Goal: Task Accomplishment & Management: Use online tool/utility

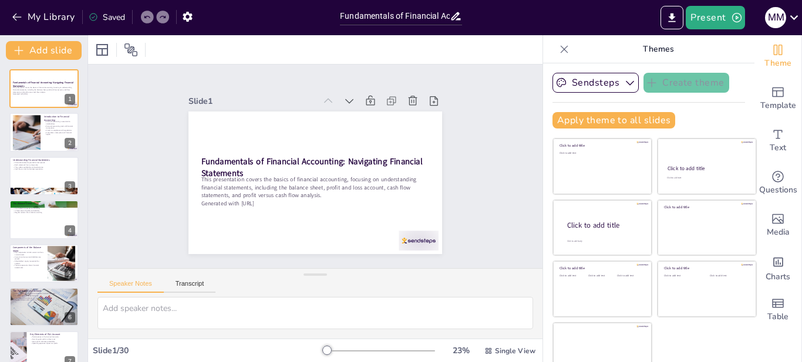
checkbox input "true"
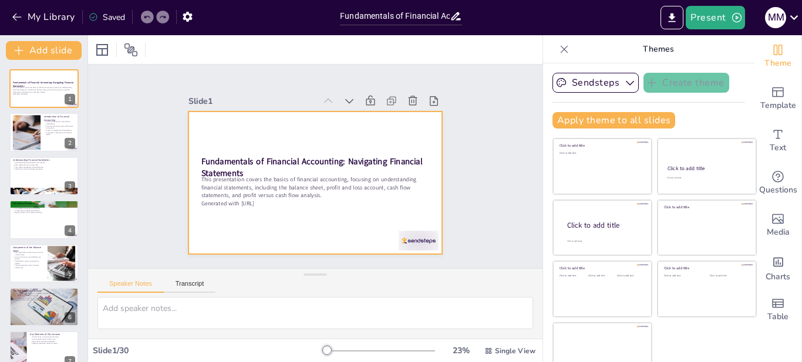
checkbox input "true"
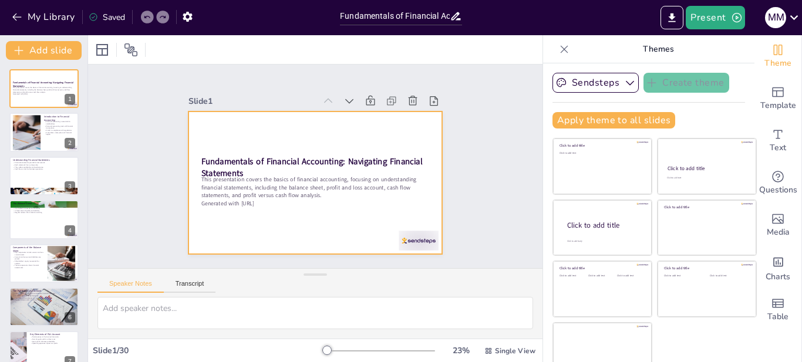
checkbox input "true"
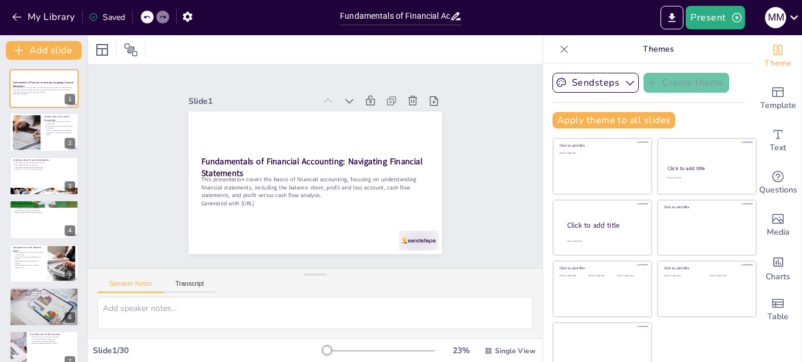
checkbox input "true"
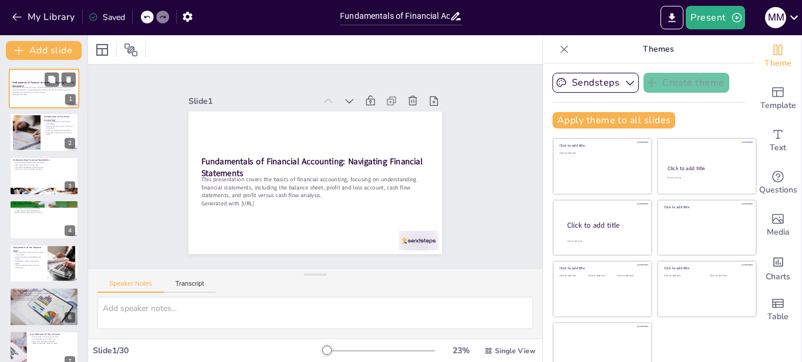
checkbox input "true"
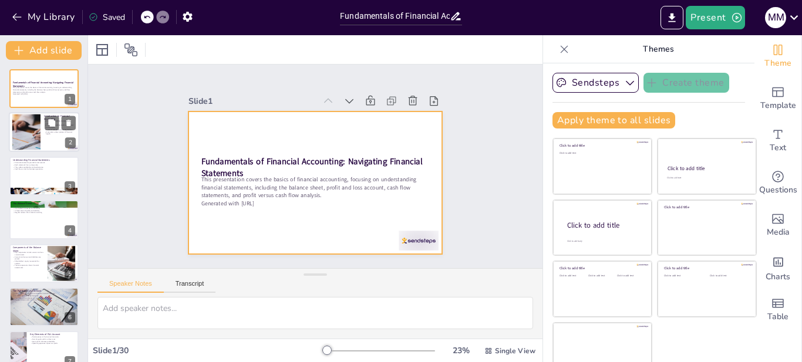
checkbox input "true"
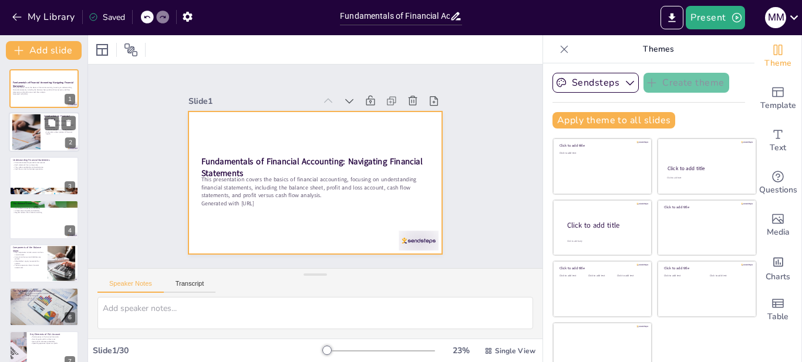
checkbox input "true"
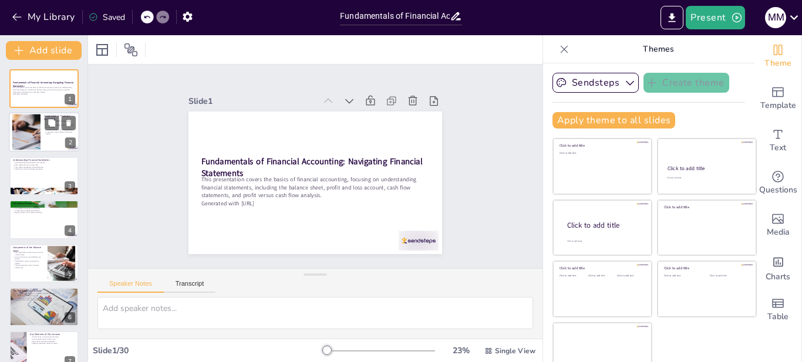
click at [23, 117] on div at bounding box center [26, 133] width 98 height 36
checkbox input "true"
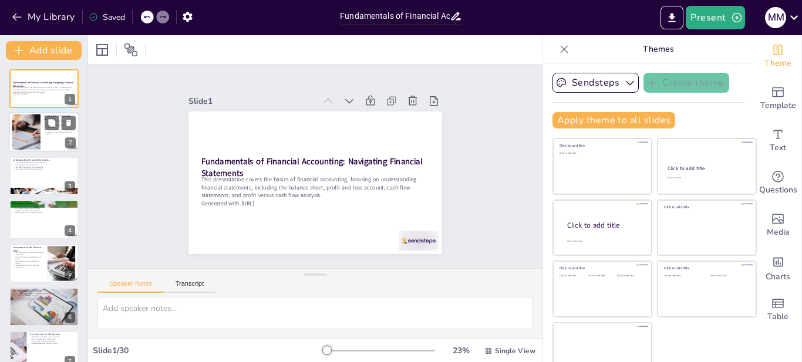
checkbox input "true"
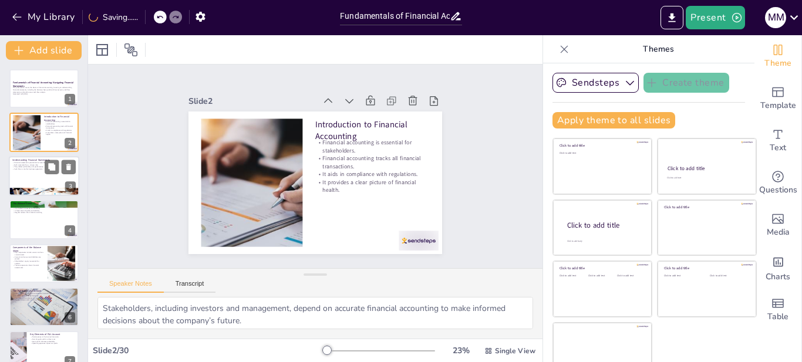
checkbox input "true"
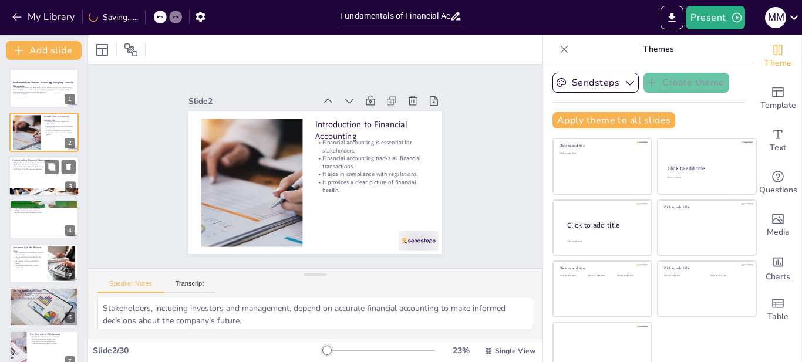
checkbox input "true"
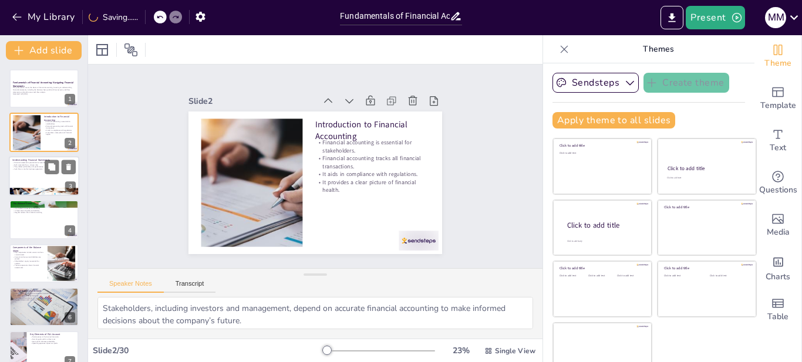
checkbox input "true"
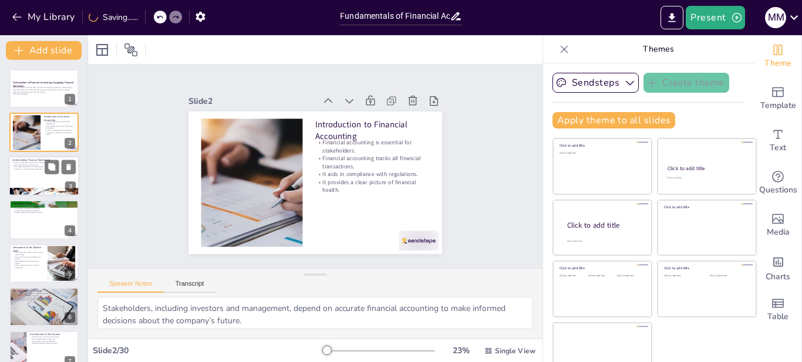
click at [22, 178] on div at bounding box center [44, 176] width 70 height 40
checkbox input "true"
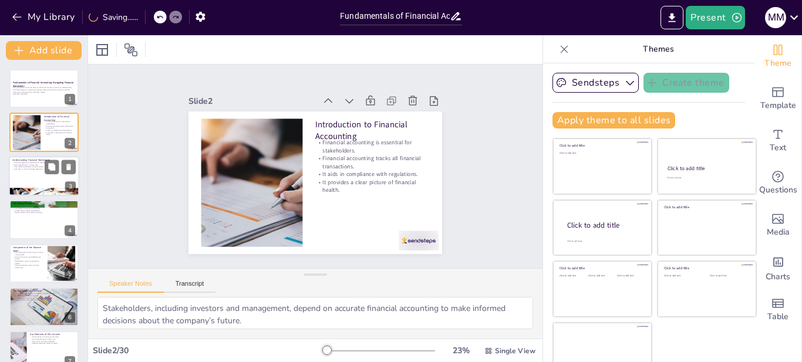
checkbox input "true"
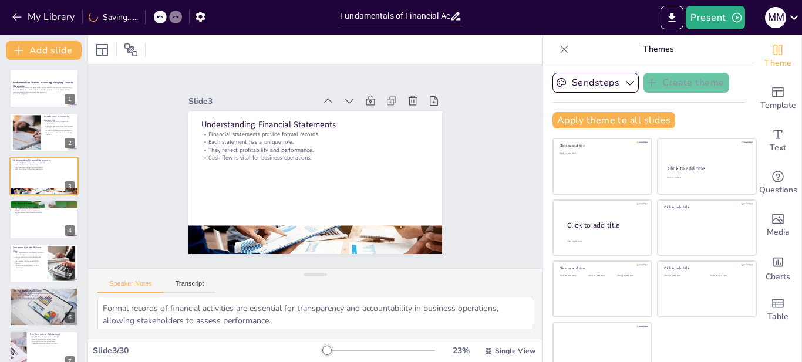
checkbox input "true"
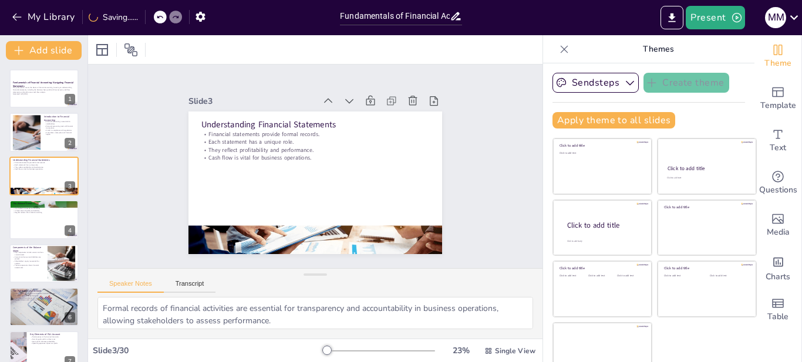
checkbox input "true"
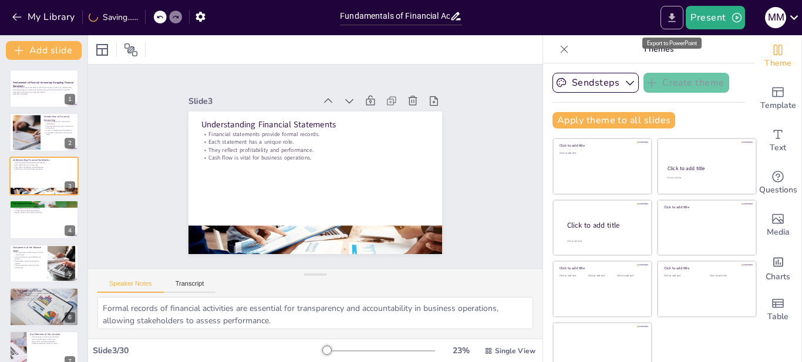
click at [681, 21] on button "Export to PowerPoint" at bounding box center [672, 17] width 23 height 23
click at [673, 21] on icon "Export to PowerPoint" at bounding box center [672, 18] width 12 height 12
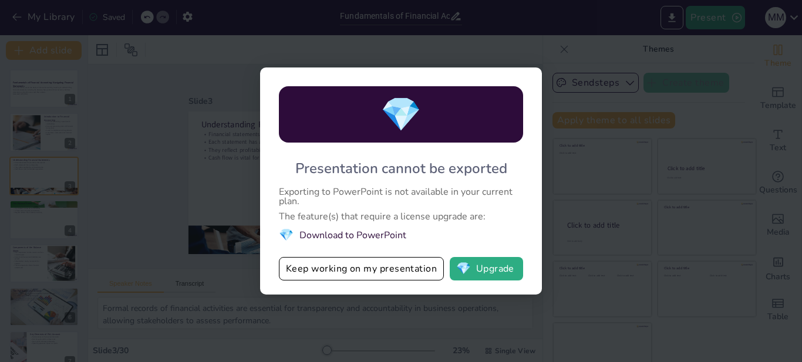
checkbox input "true"
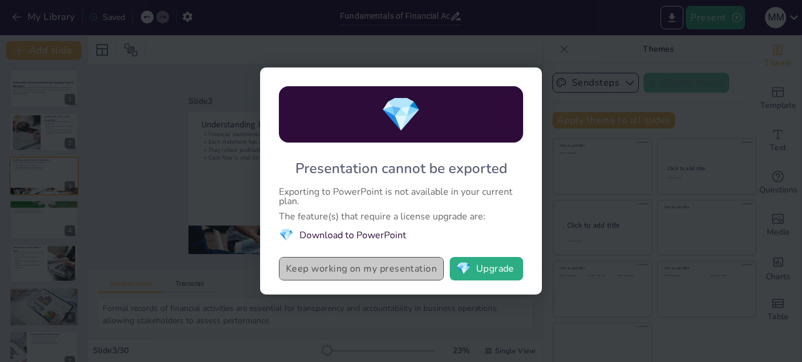
click at [389, 268] on button "Keep working on my presentation" at bounding box center [361, 268] width 165 height 23
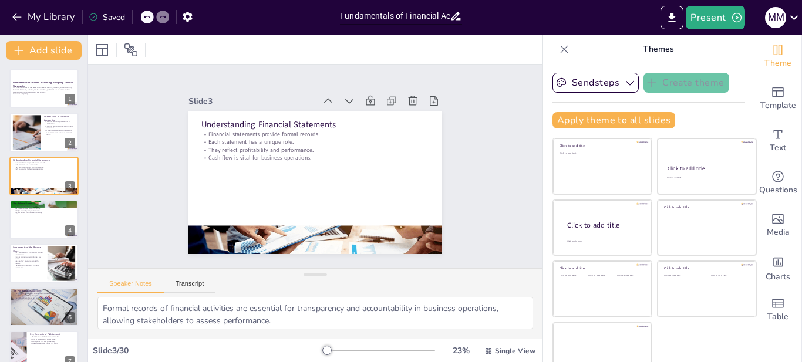
checkbox input "true"
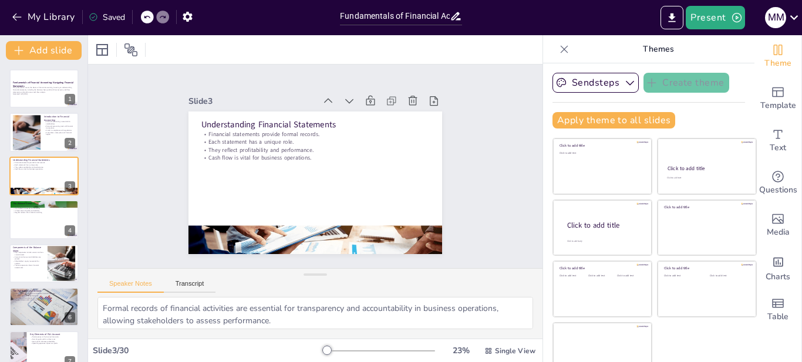
checkbox input "true"
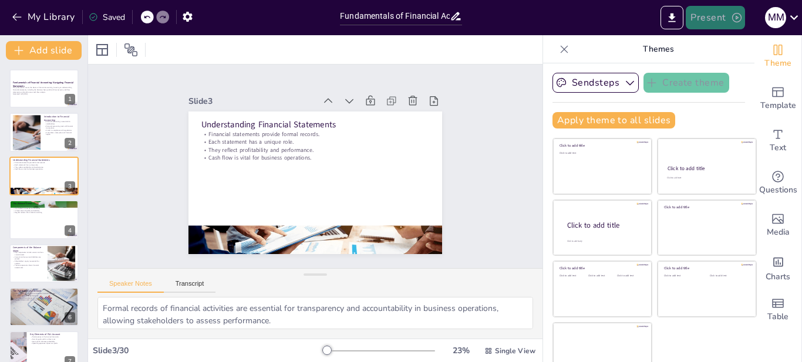
click at [737, 11] on button "Present" at bounding box center [715, 17] width 59 height 23
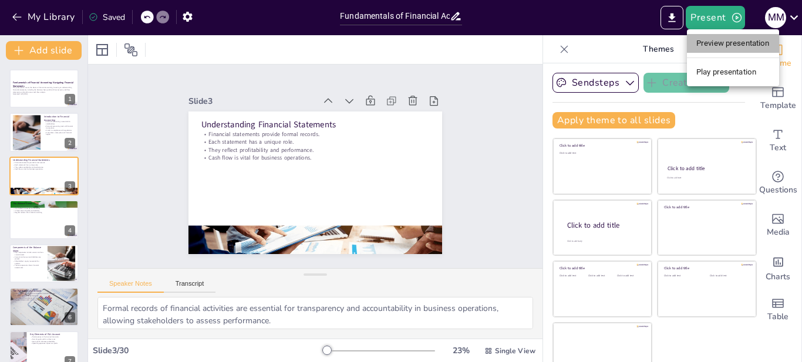
click at [740, 45] on li "Preview presentation" at bounding box center [733, 43] width 92 height 19
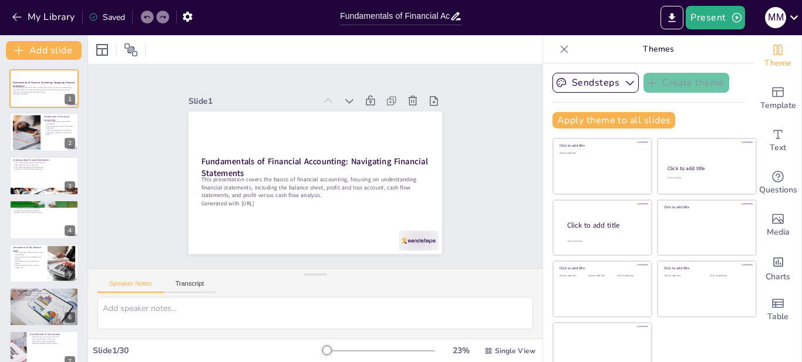
checkbox input "true"
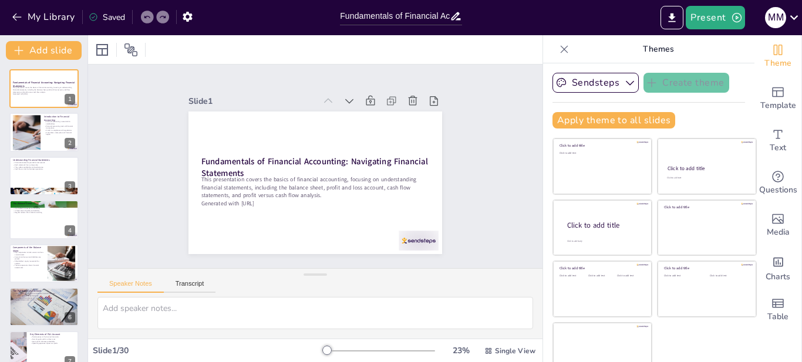
checkbox input "true"
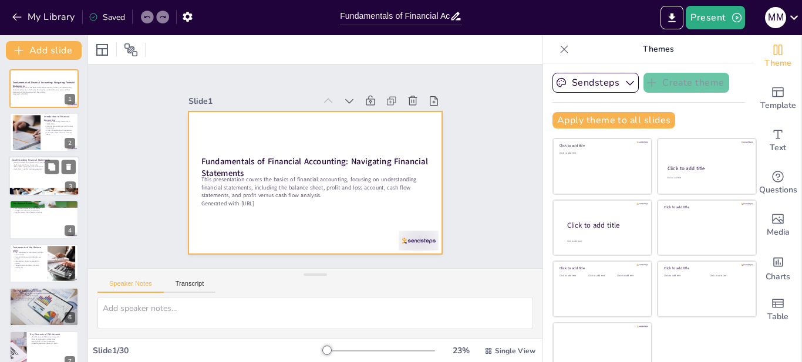
checkbox input "true"
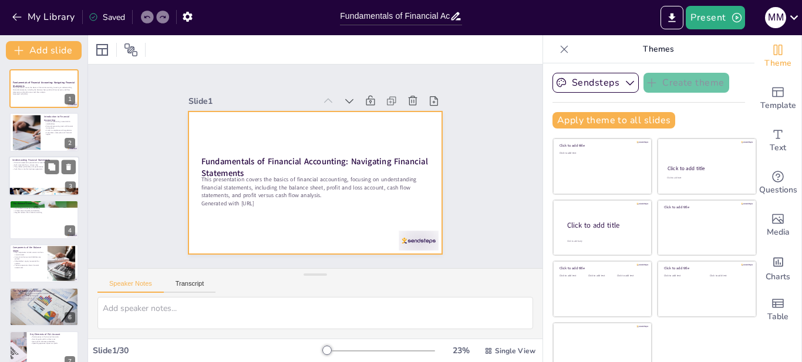
checkbox input "true"
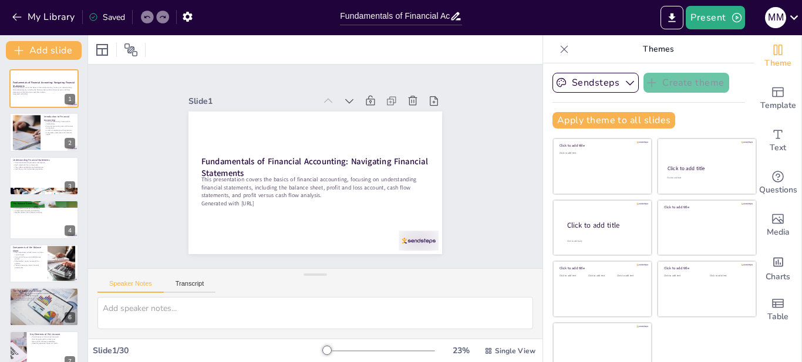
checkbox input "true"
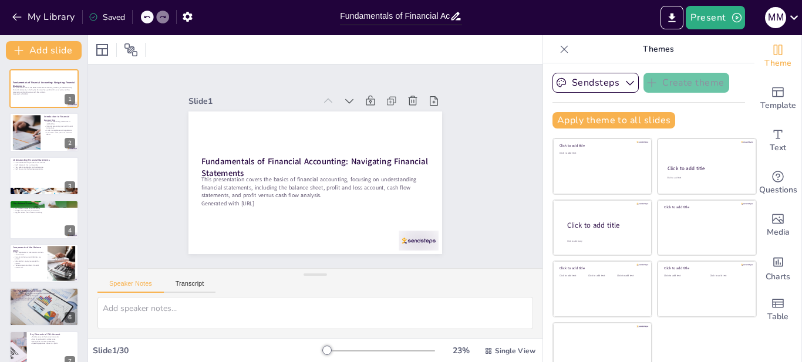
checkbox input "true"
